Goal: Information Seeking & Learning: Learn about a topic

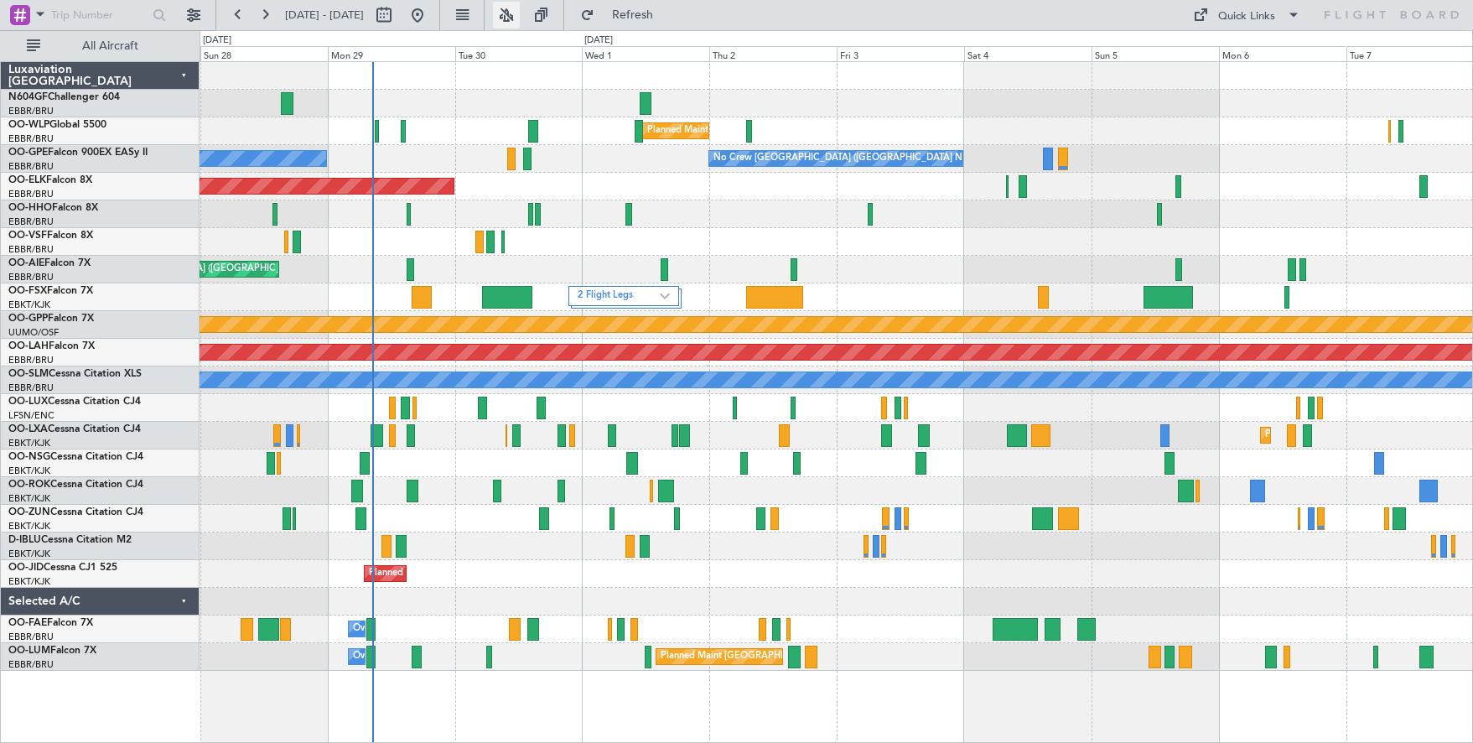
click at [520, 14] on button at bounding box center [506, 15] width 27 height 27
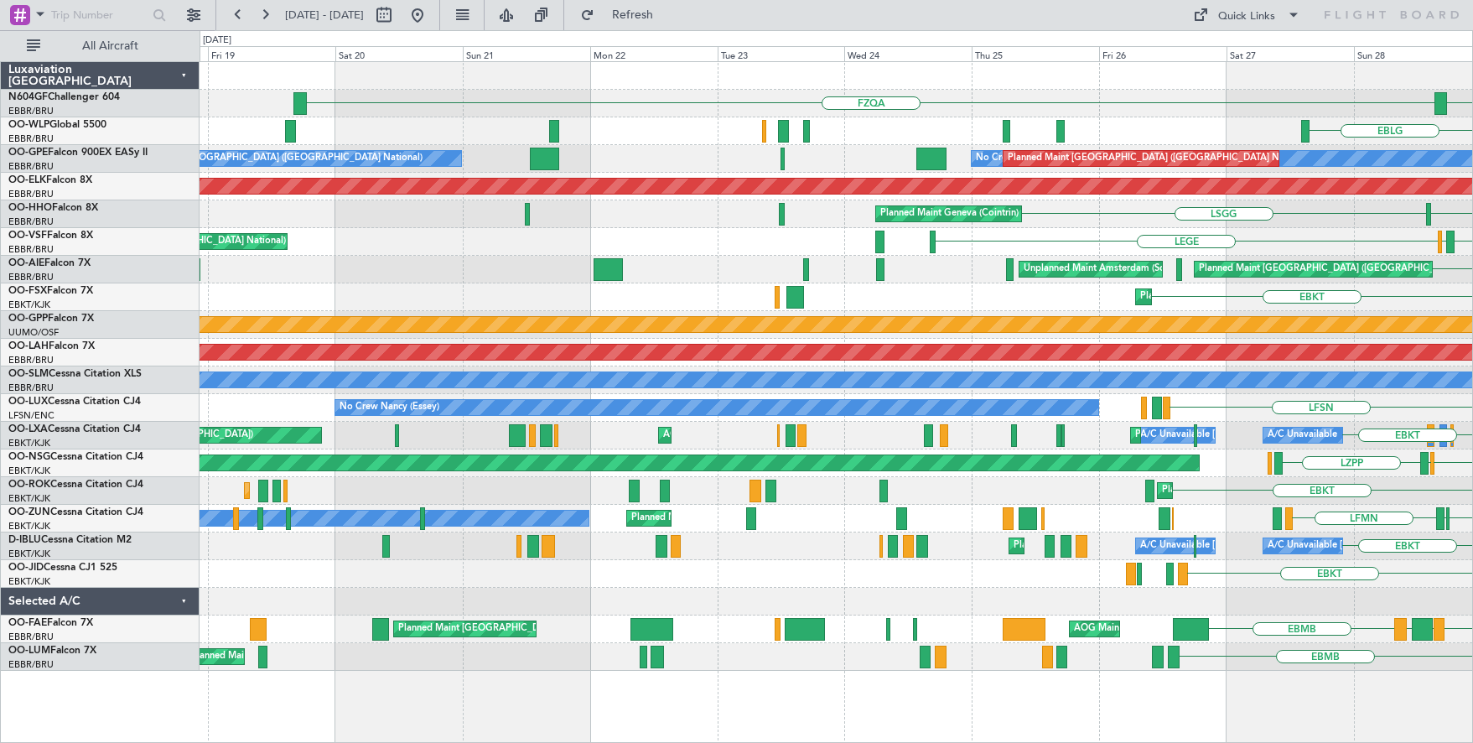
click at [1472, 85] on html "[DATE] - [DATE] Refresh Quick Links All Aircraft FZAA FZQA EBLG ELLX LFPB Plann…" at bounding box center [736, 371] width 1473 height 743
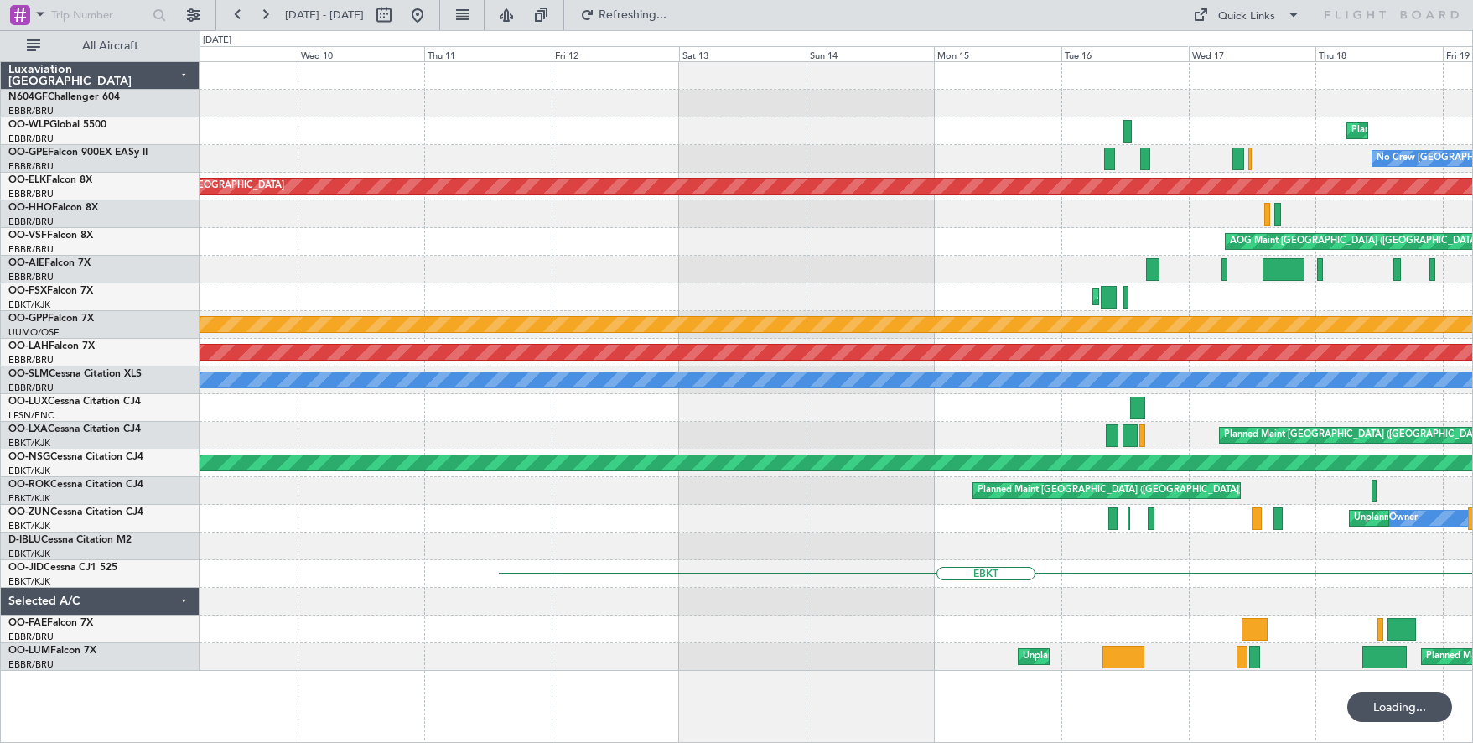
click at [1472, 255] on html "[DATE] - [DATE] Refreshing... Quick Links All Aircraft FZQA Planned Maint Liege…" at bounding box center [736, 371] width 1473 height 743
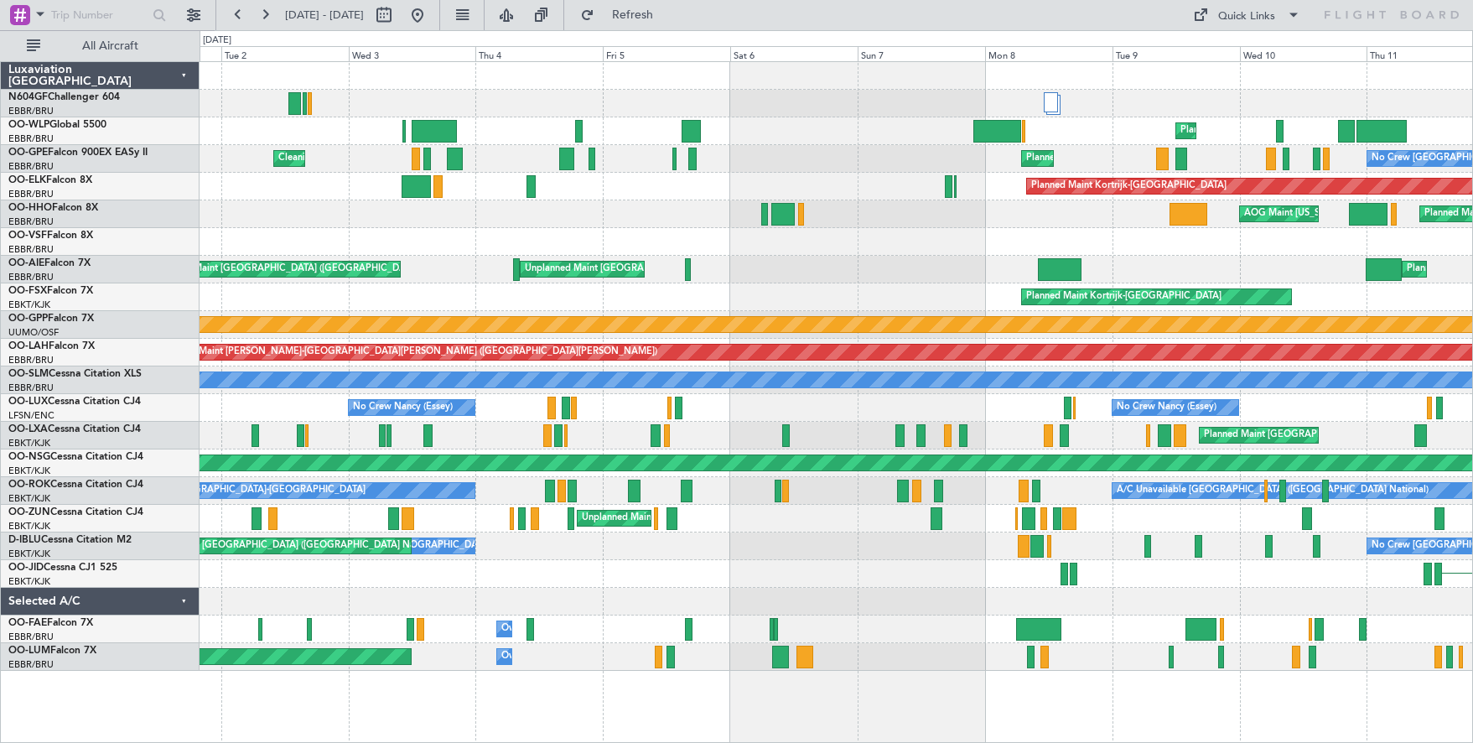
click at [1315, 256] on div "Planned Maint [GEOGRAPHIC_DATA] ([GEOGRAPHIC_DATA]) Unplanned Maint [GEOGRAPHIC…" at bounding box center [835, 270] width 1272 height 28
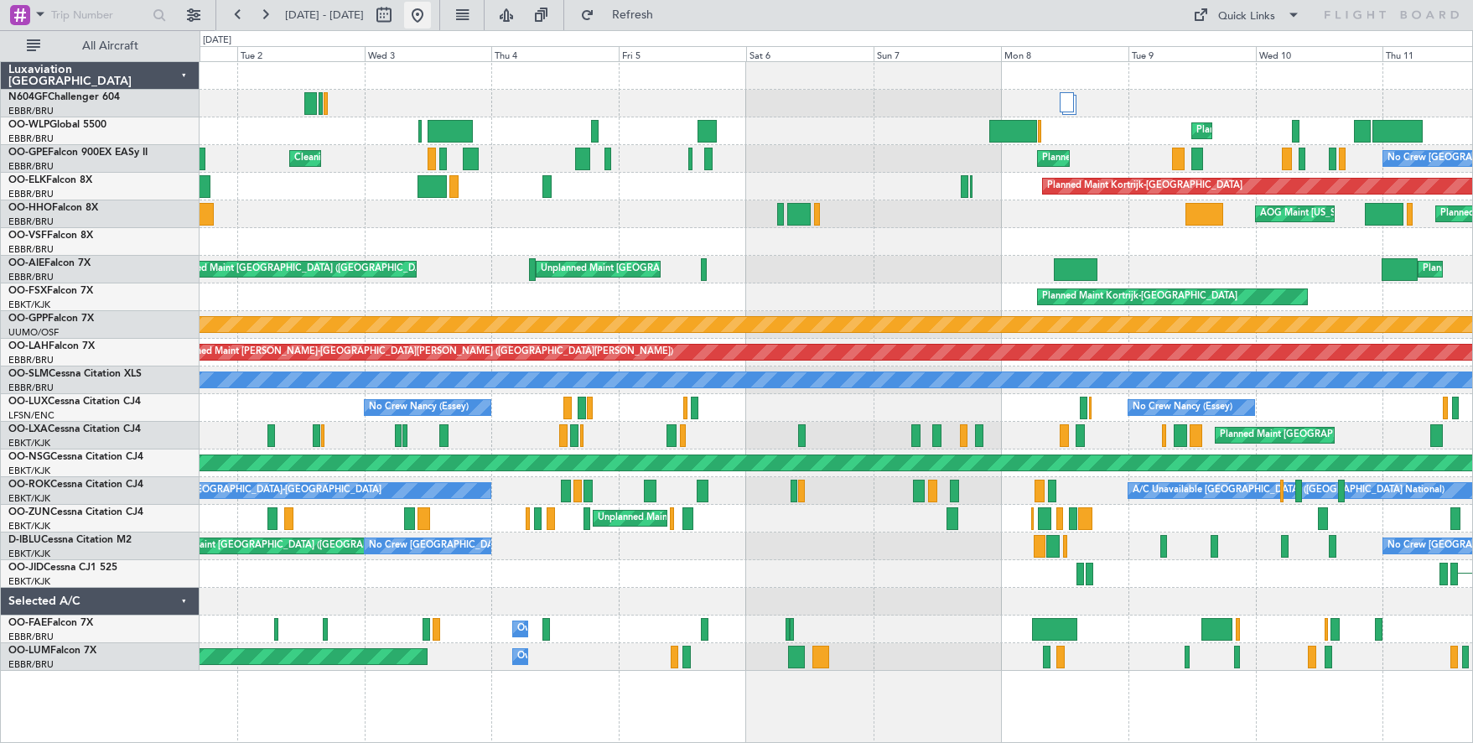
click at [431, 8] on button at bounding box center [417, 15] width 27 height 27
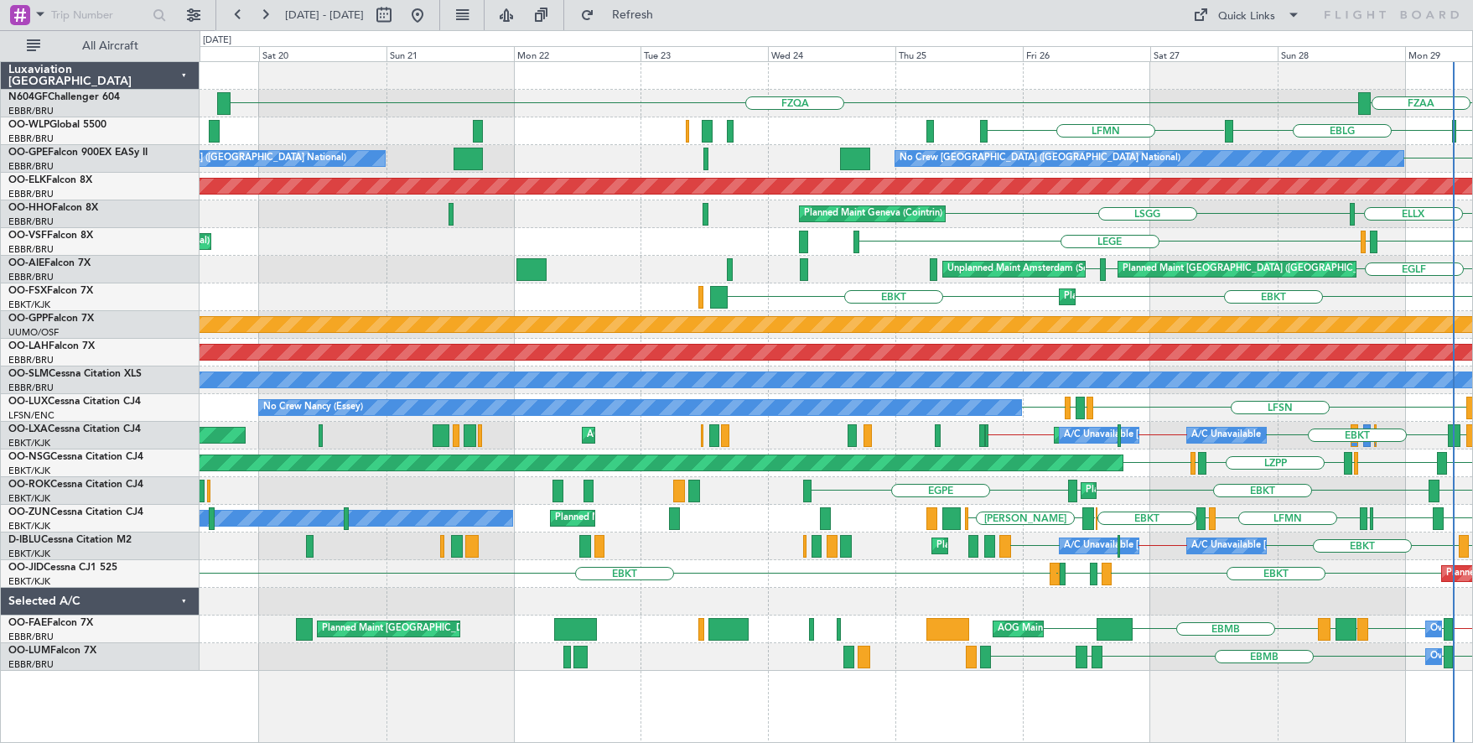
click at [916, 67] on div at bounding box center [835, 76] width 1272 height 28
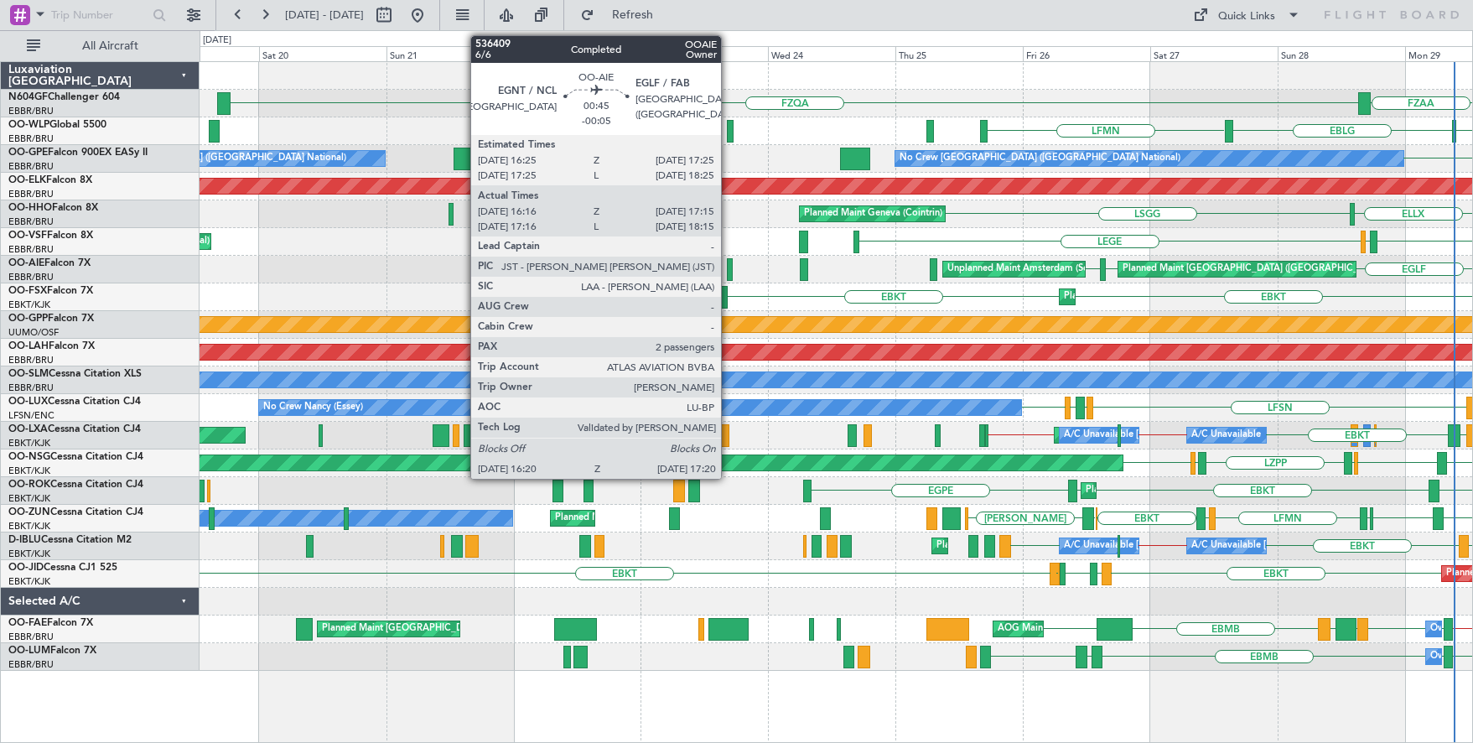
click at [748, 230] on div "EBBR LFMD LEGE AOG Maint [GEOGRAPHIC_DATA] ([GEOGRAPHIC_DATA])" at bounding box center [835, 242] width 1272 height 28
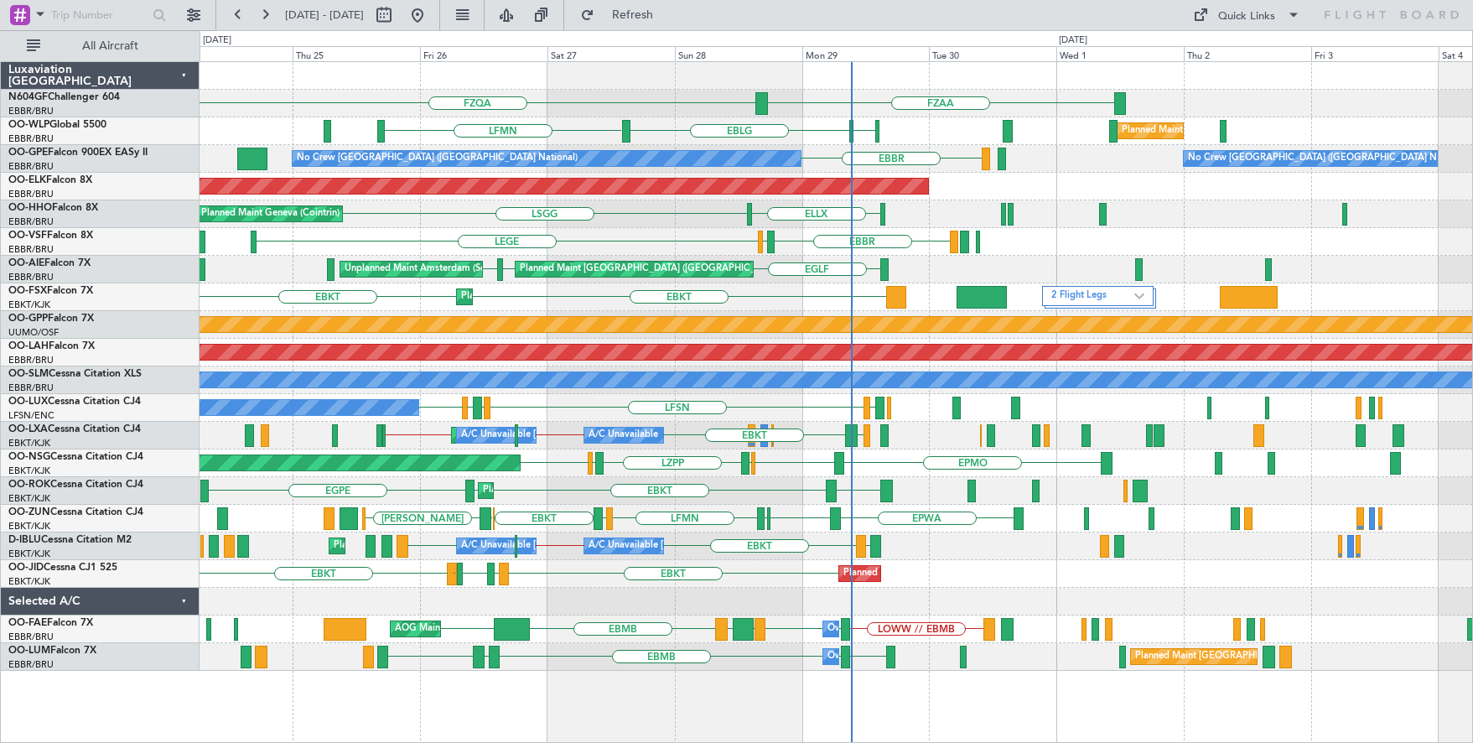
click at [778, 499] on div "FZAA FZQA LFMN LFPB EBLG Planned Maint Milan ([GEOGRAPHIC_DATA]) [GEOGRAPHIC_DA…" at bounding box center [835, 366] width 1272 height 608
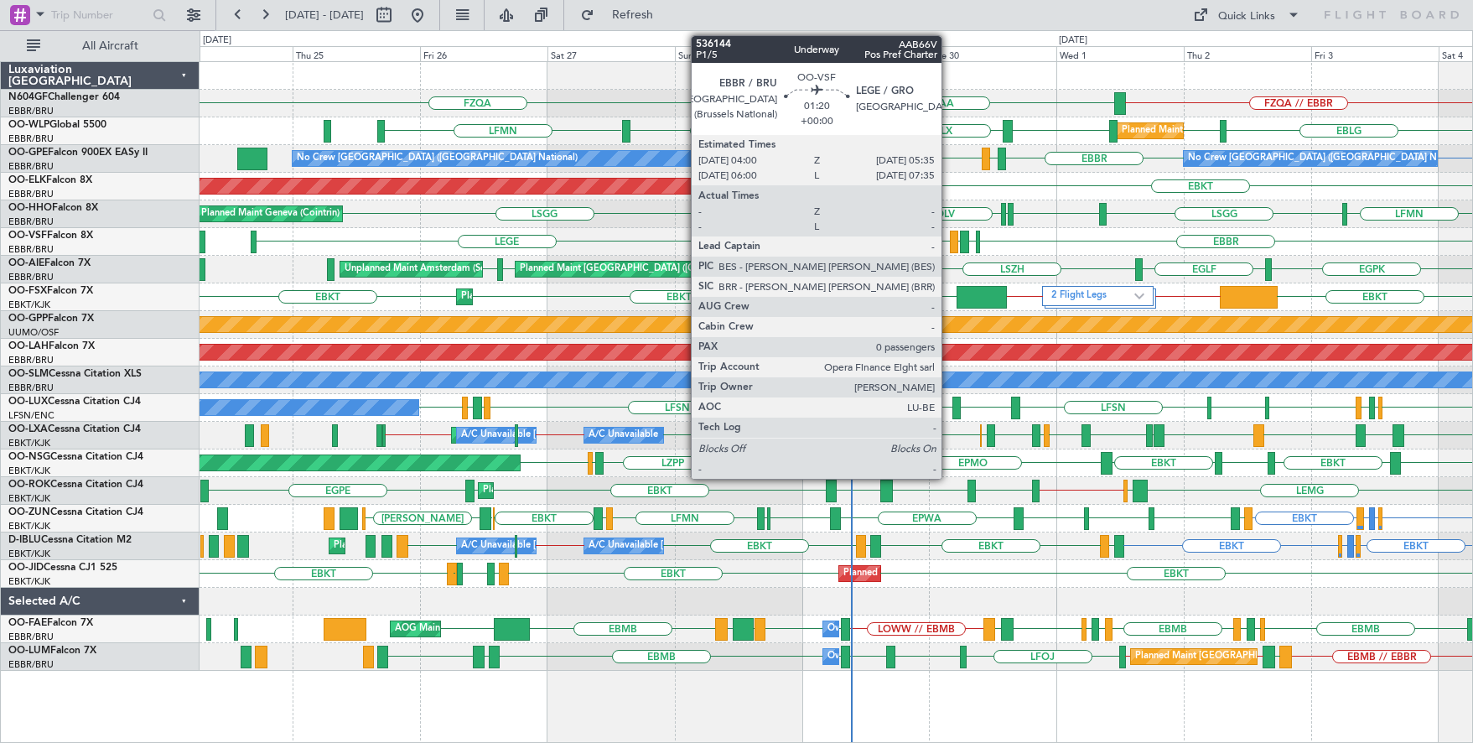
click at [950, 246] on div at bounding box center [954, 241] width 9 height 23
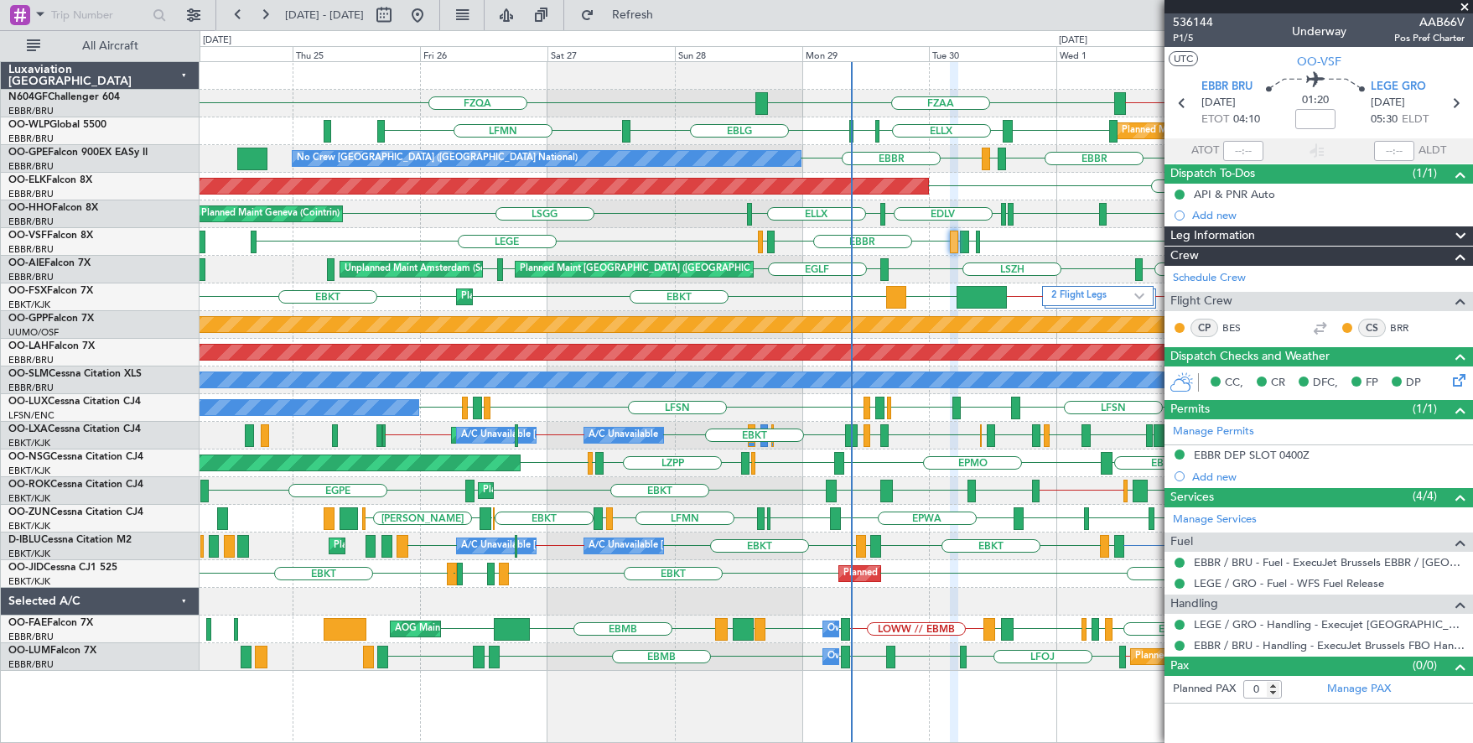
click at [1463, 9] on span at bounding box center [1464, 7] width 17 height 15
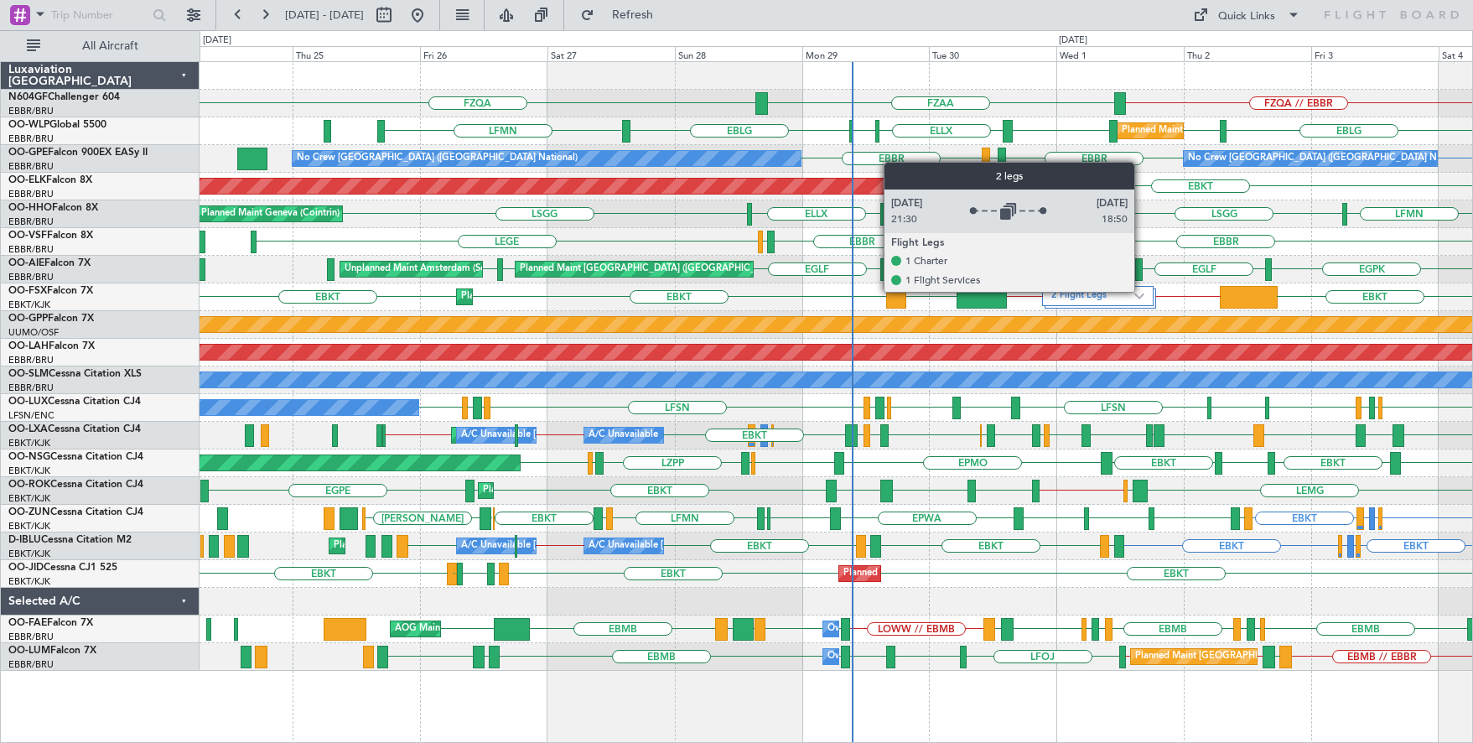
click at [1141, 291] on div "2 Flight Legs" at bounding box center [1097, 296] width 111 height 20
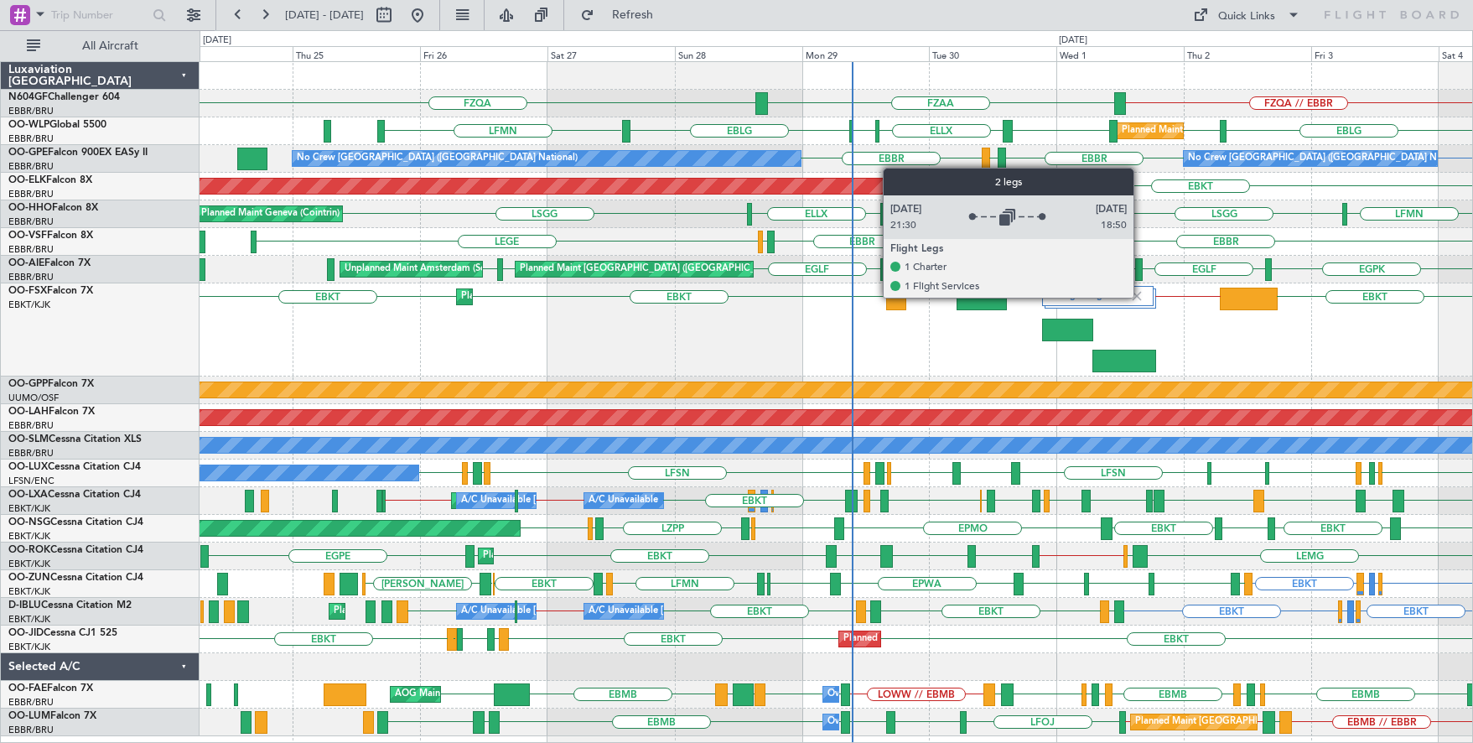
click at [1140, 297] on img at bounding box center [1136, 295] width 15 height 15
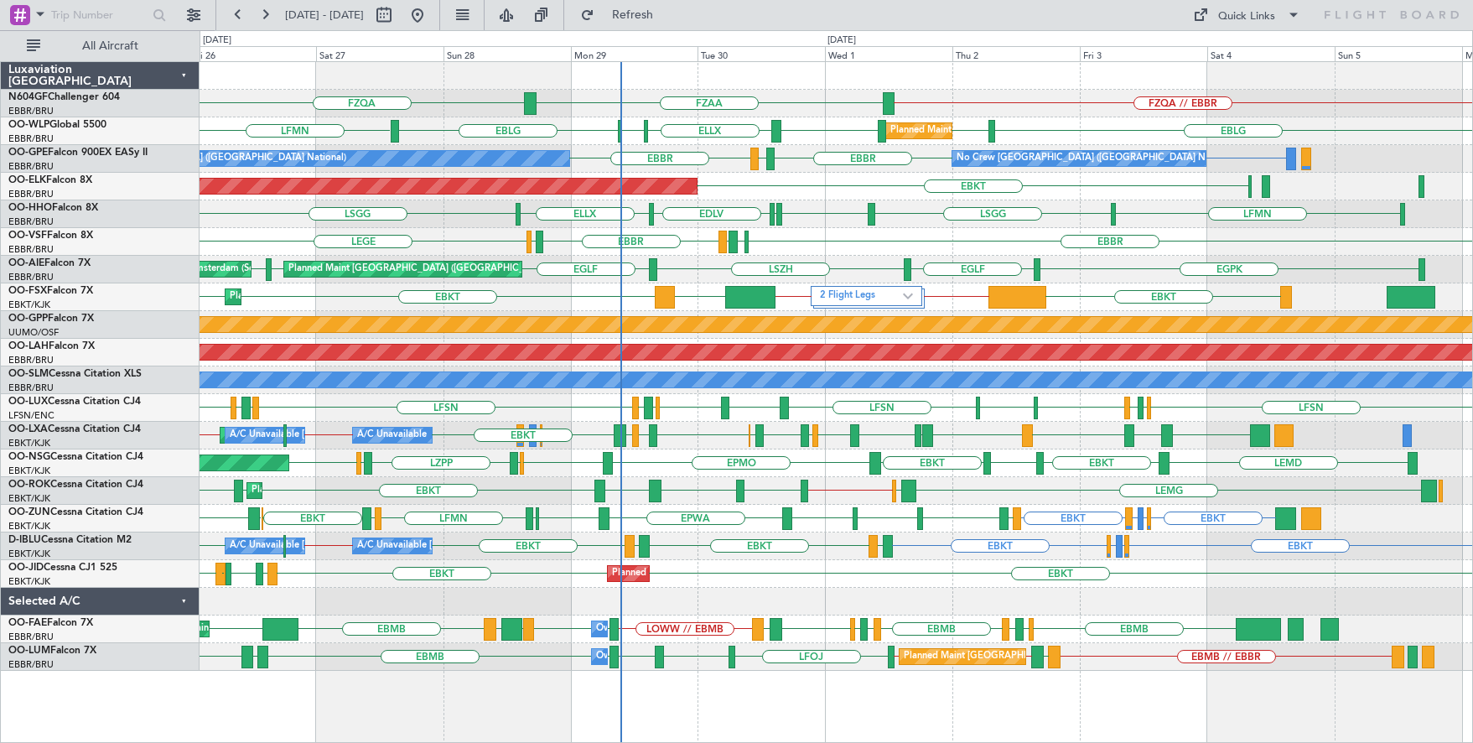
click at [1157, 582] on div "EBKT EBKT LFMD LFBE EBKT LFOZ Planned Maint [GEOGRAPHIC_DATA]-[GEOGRAPHIC_DATA]" at bounding box center [835, 574] width 1272 height 28
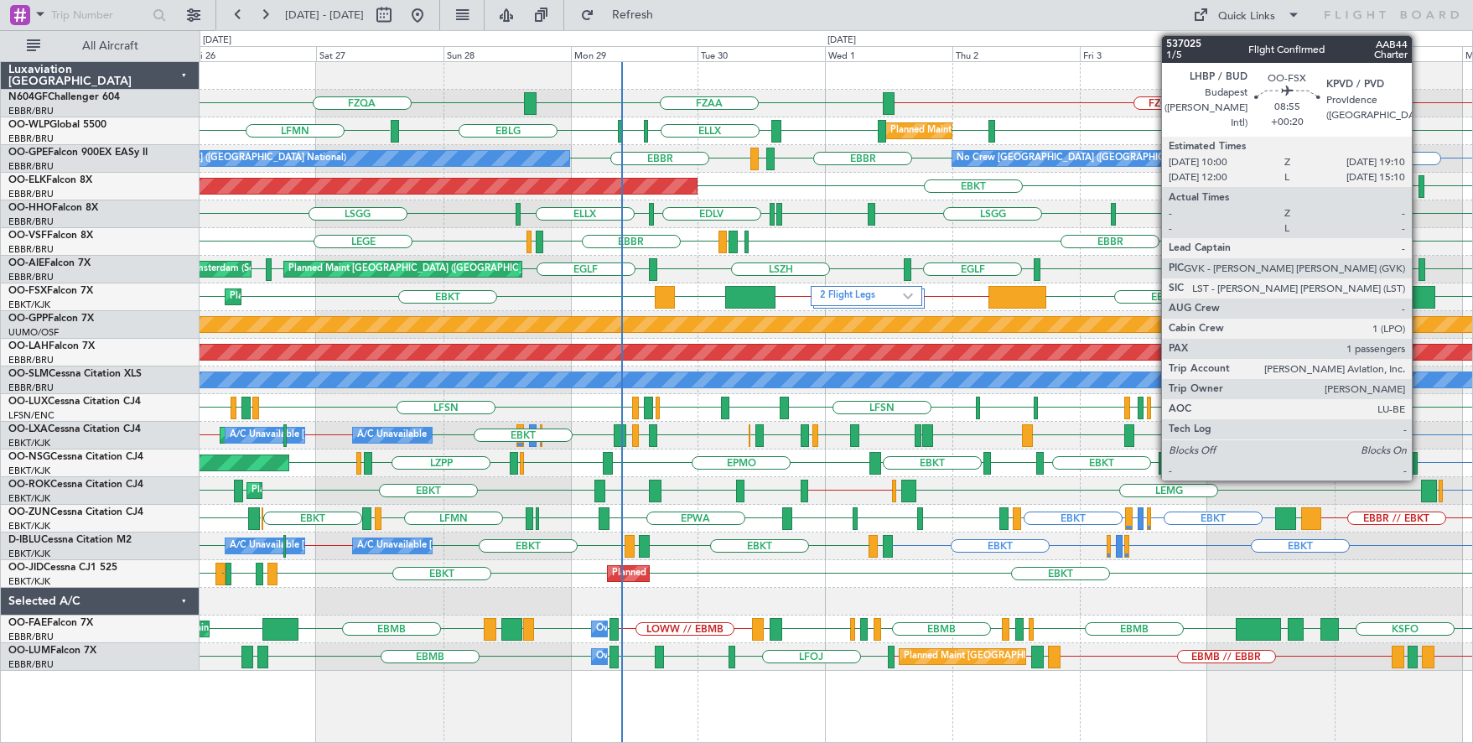
click at [1419, 289] on div at bounding box center [1410, 297] width 49 height 23
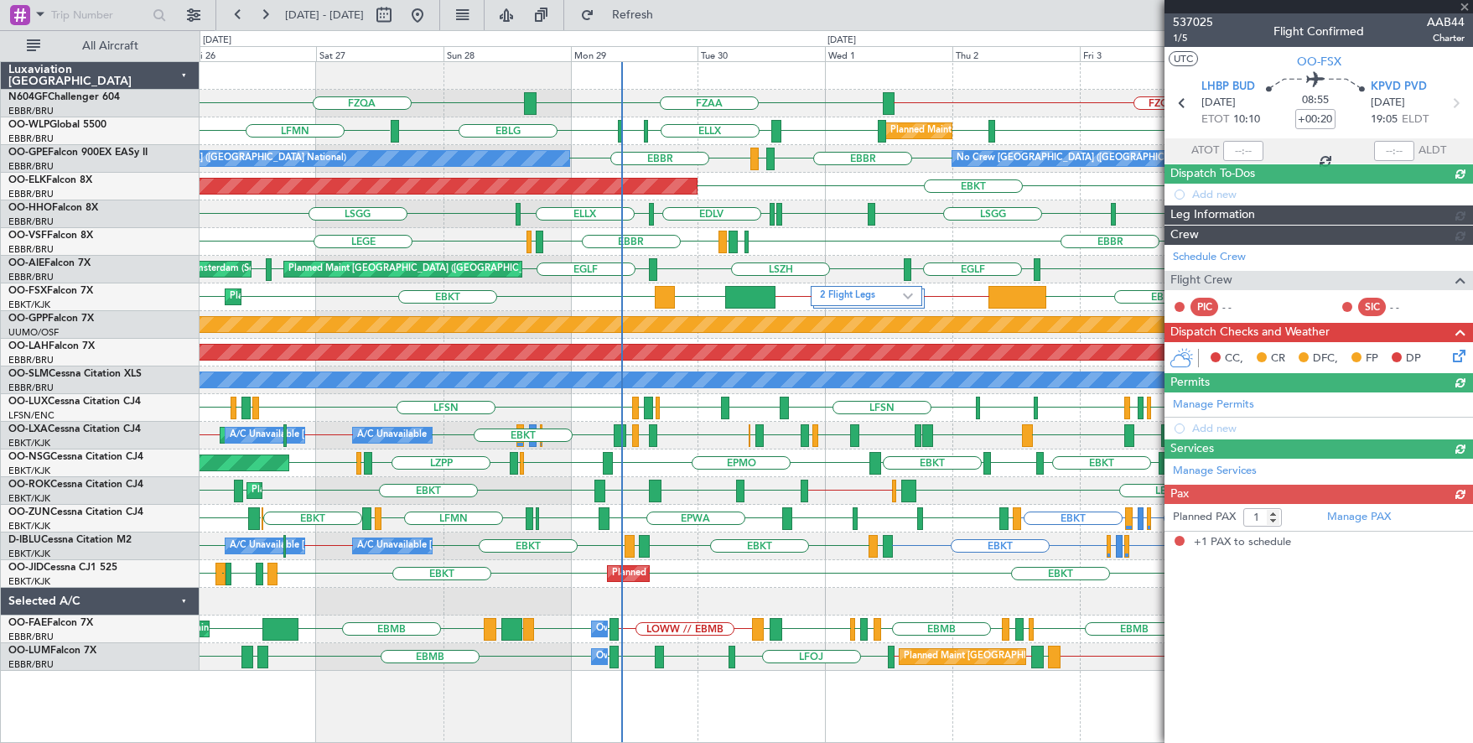
click at [1466, 3] on div at bounding box center [1318, 6] width 308 height 13
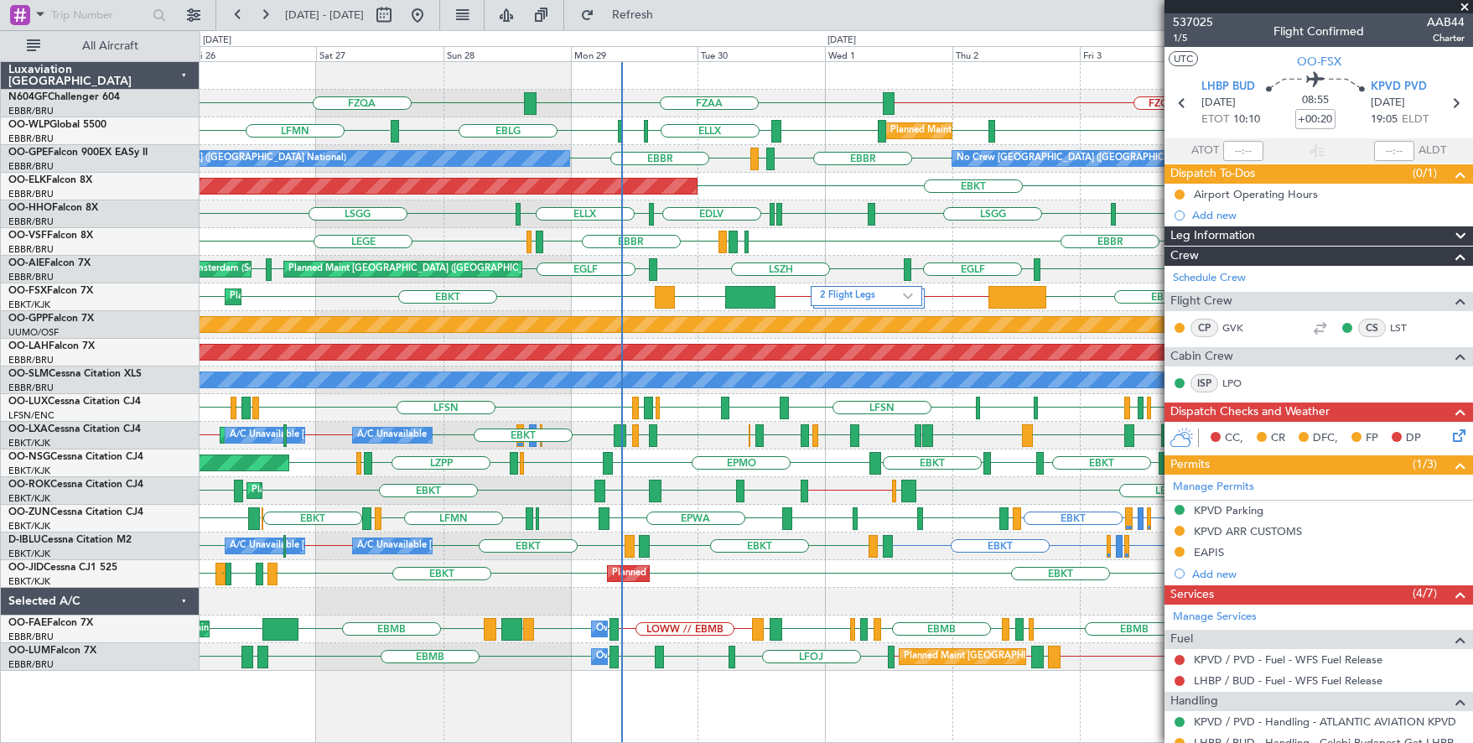
click at [1464, 3] on span at bounding box center [1464, 7] width 17 height 15
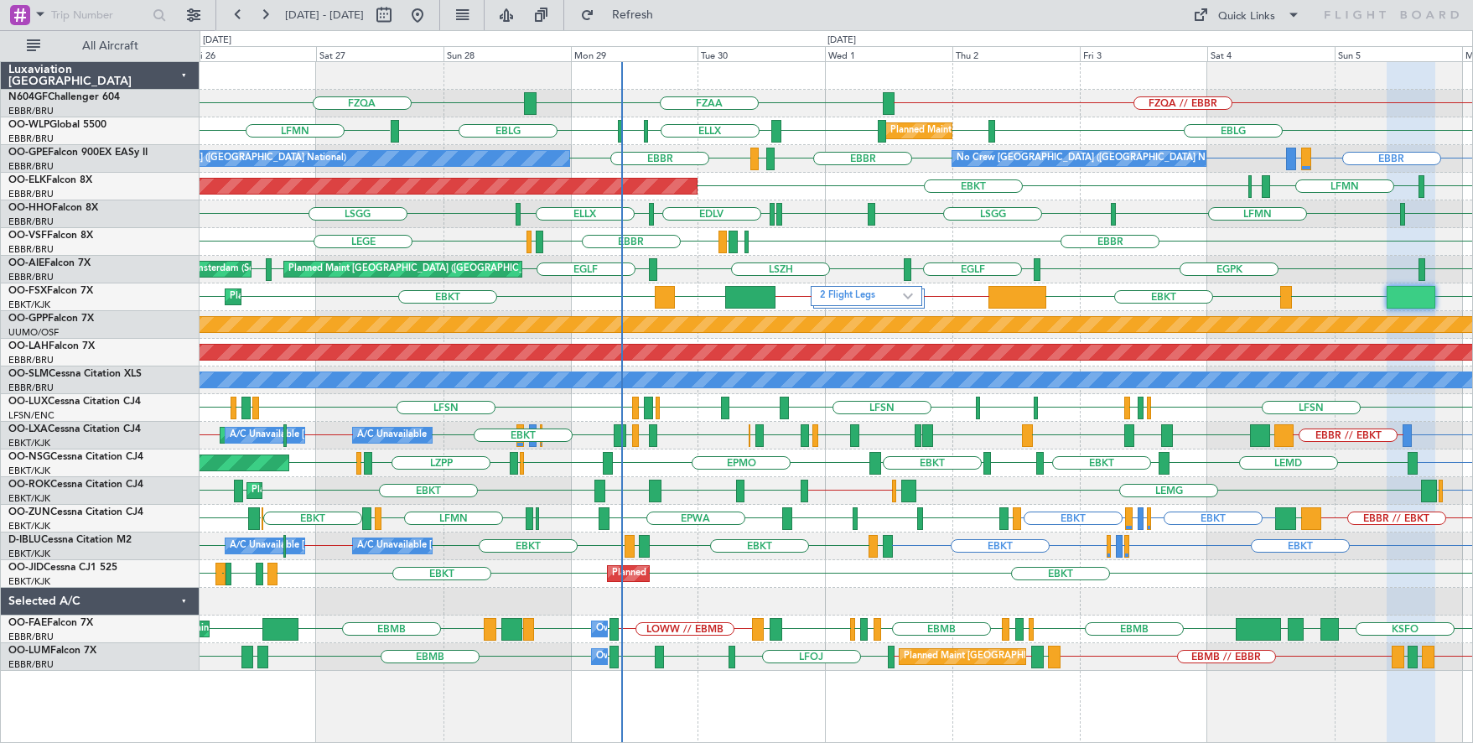
type input "0"
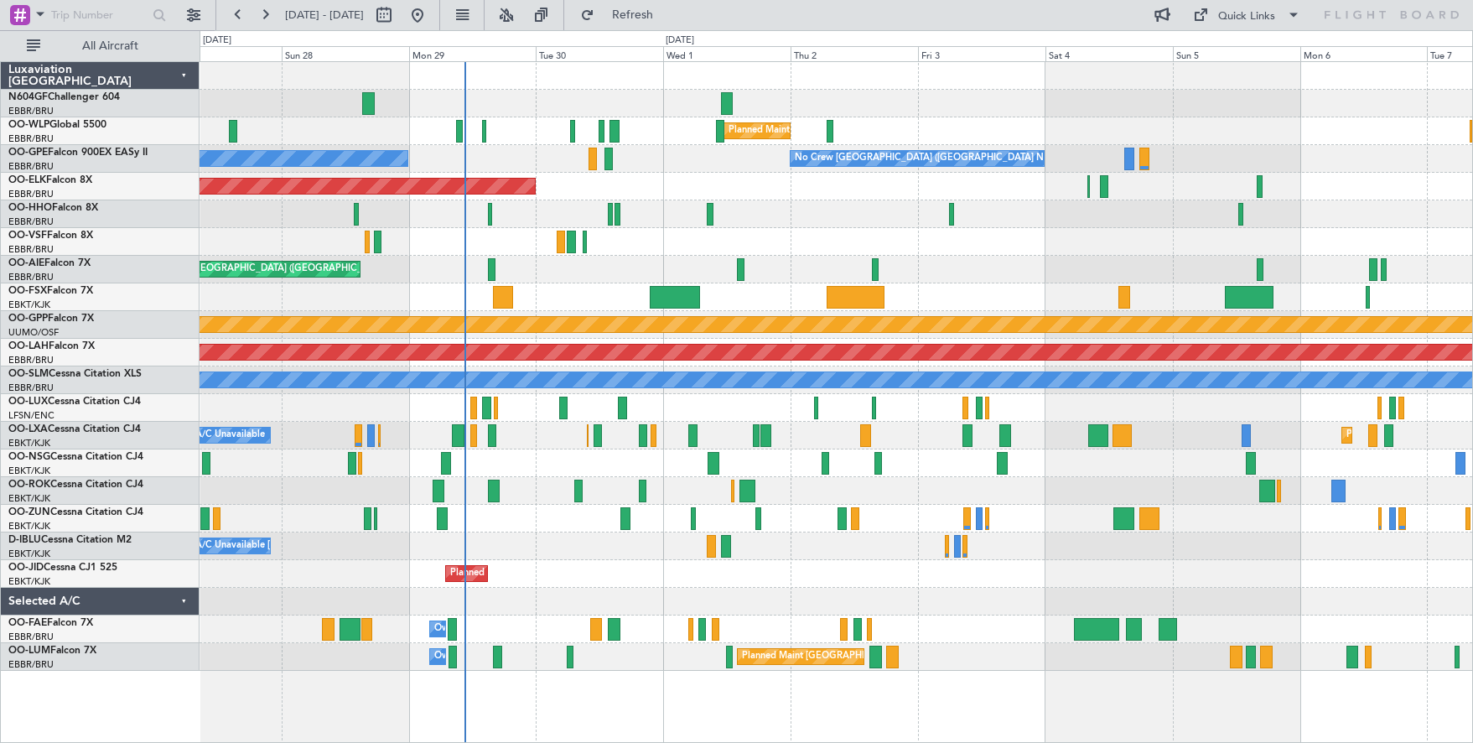
click at [938, 254] on div at bounding box center [835, 242] width 1272 height 28
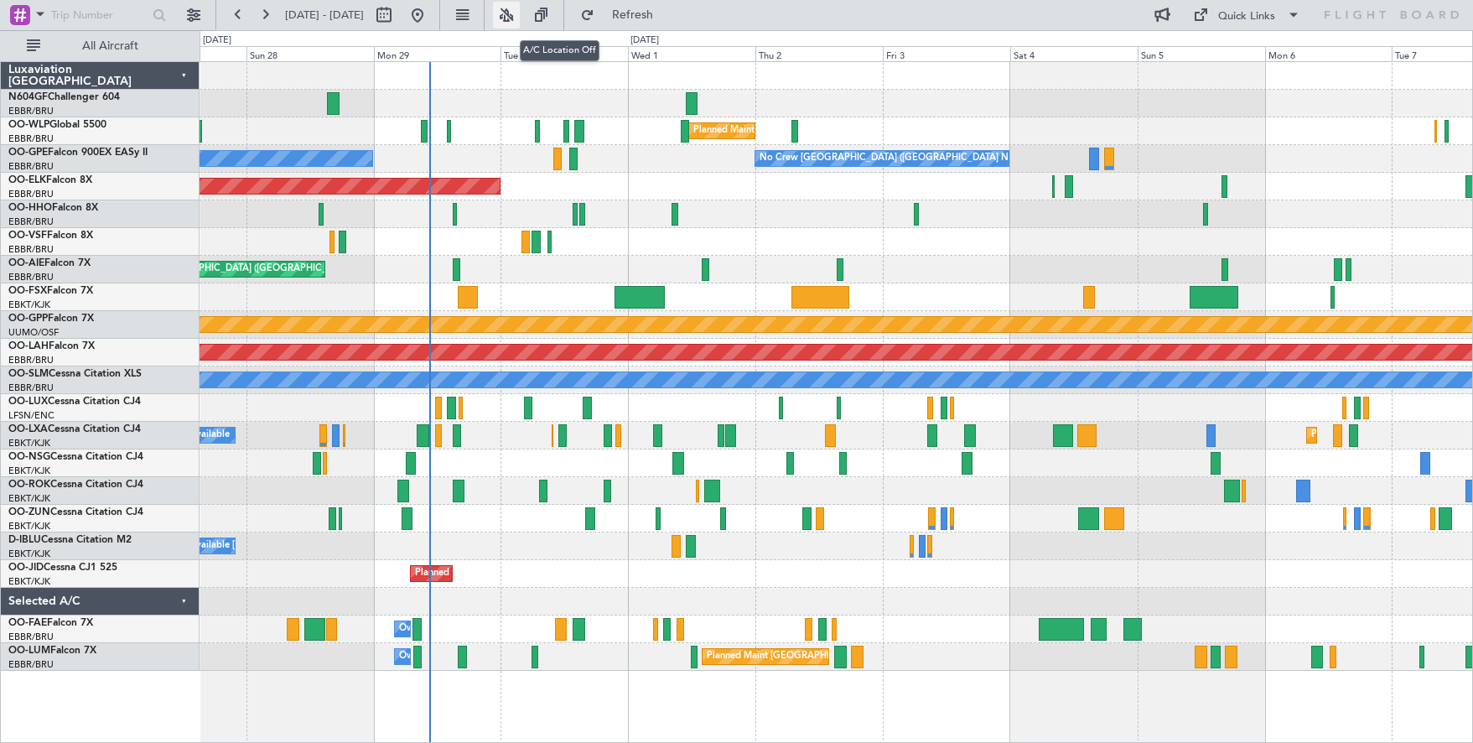
click at [520, 13] on button at bounding box center [506, 15] width 27 height 27
